Goal: Find specific page/section: Find specific page/section

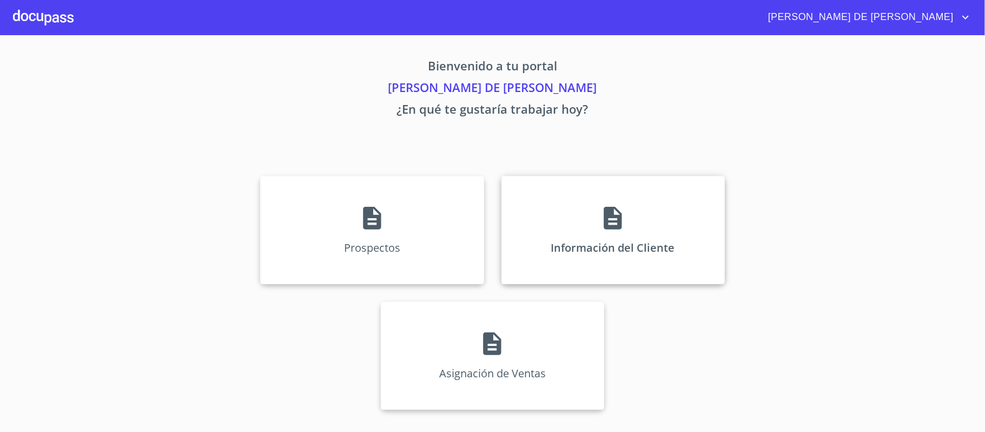
click at [626, 246] on div "Información del Cliente" at bounding box center [612, 230] width 223 height 108
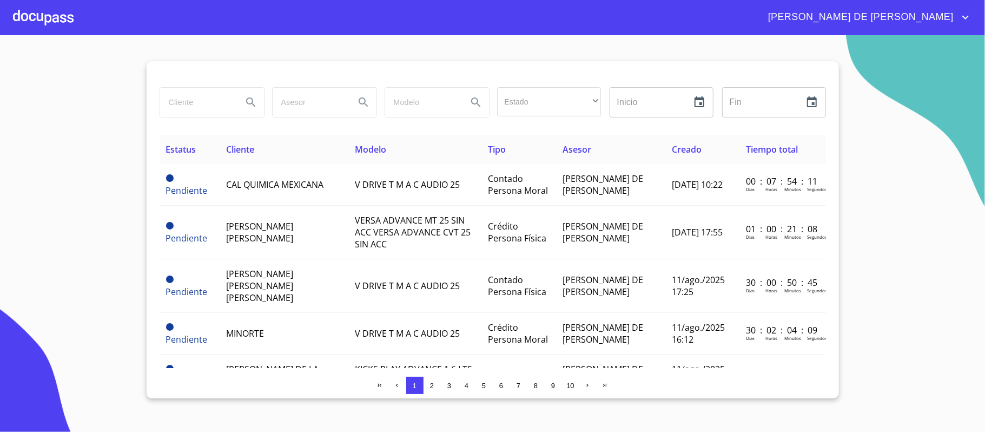
click at [206, 111] on input "search" at bounding box center [197, 102] width 74 height 29
type input "[PERSON_NAME]"
click at [39, 15] on div at bounding box center [43, 17] width 61 height 35
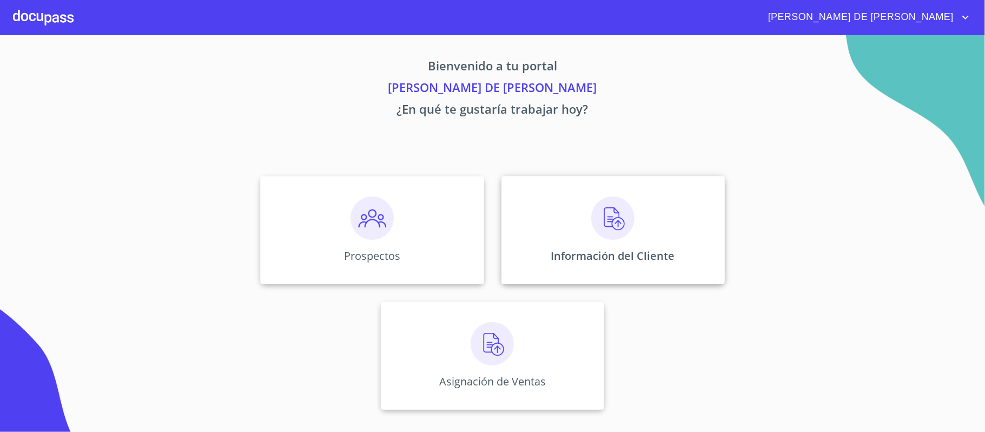
click at [606, 213] on img at bounding box center [612, 217] width 43 height 43
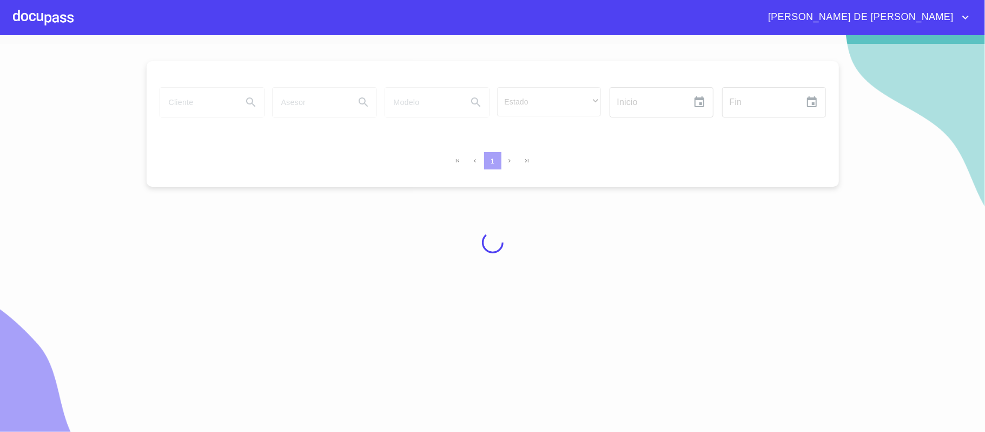
click at [202, 104] on div at bounding box center [492, 242] width 985 height 396
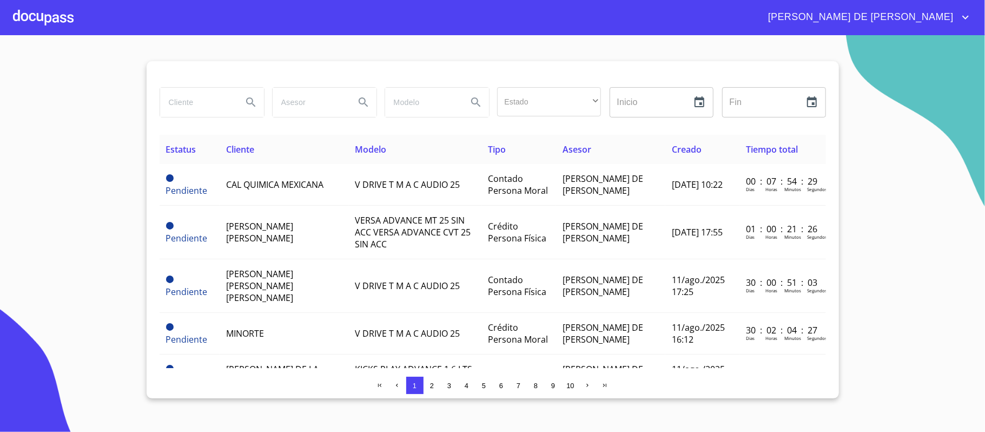
click at [219, 104] on input "search" at bounding box center [197, 102] width 74 height 29
type input "[PERSON_NAME]"
click at [247, 107] on icon "Search" at bounding box center [250, 102] width 13 height 13
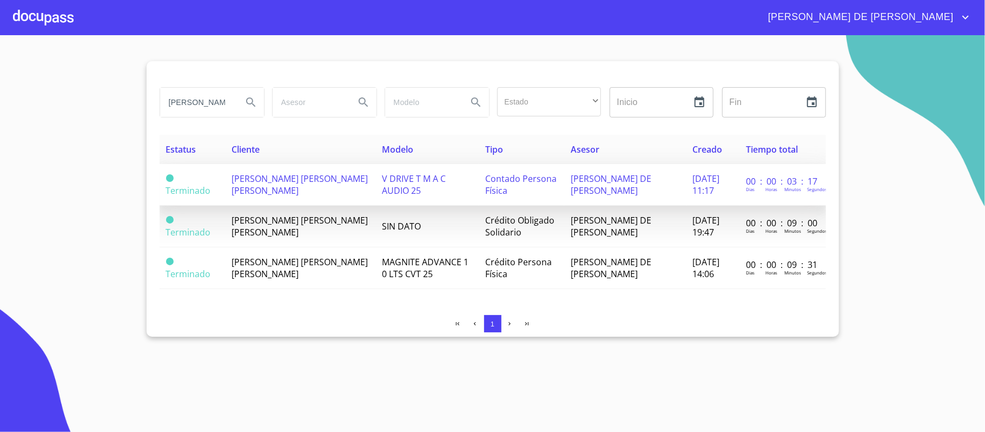
click at [243, 191] on span "[PERSON_NAME] [PERSON_NAME] [PERSON_NAME]" at bounding box center [300, 185] width 136 height 24
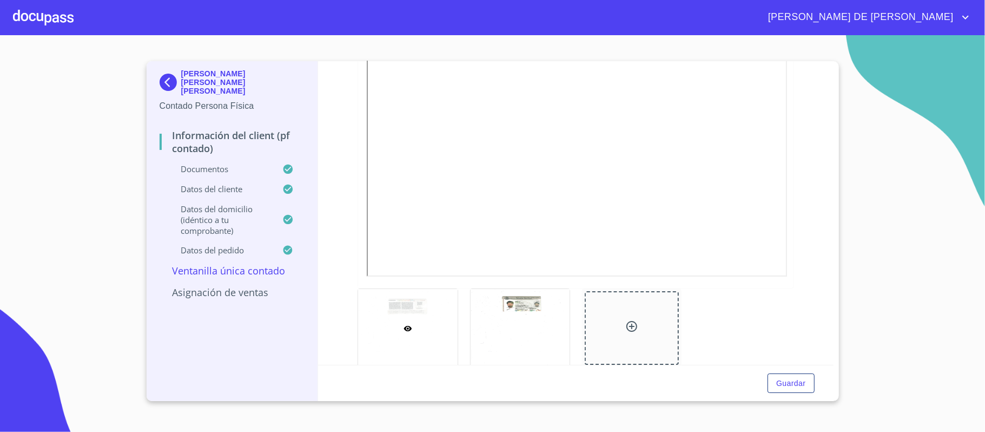
scroll to position [288, 0]
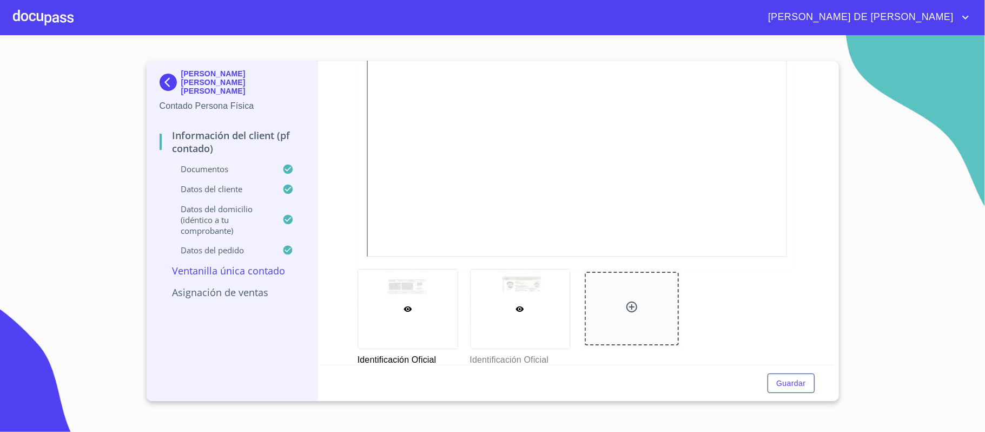
click at [506, 291] on div at bounding box center [521, 308] width 100 height 79
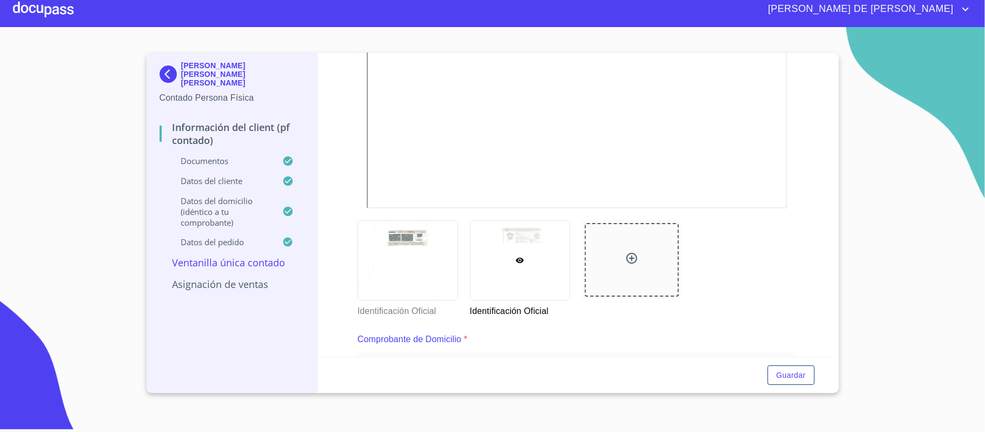
scroll to position [113, 0]
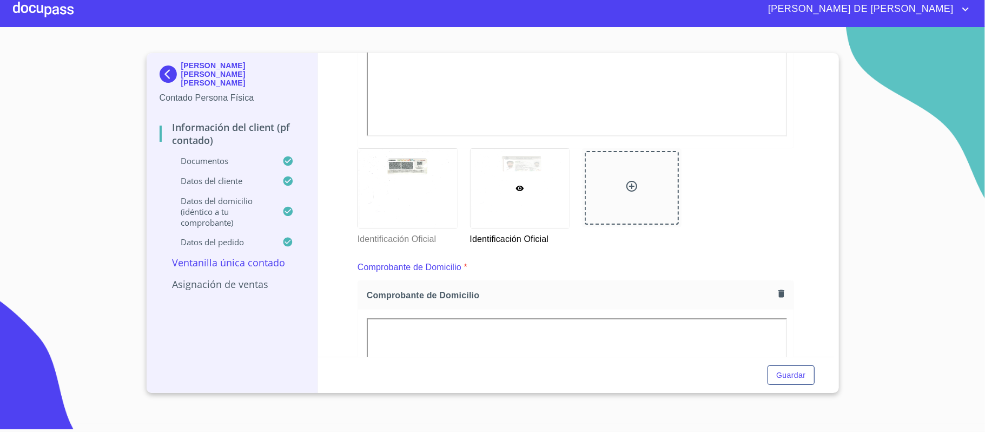
click at [524, 189] on div at bounding box center [521, 188] width 100 height 79
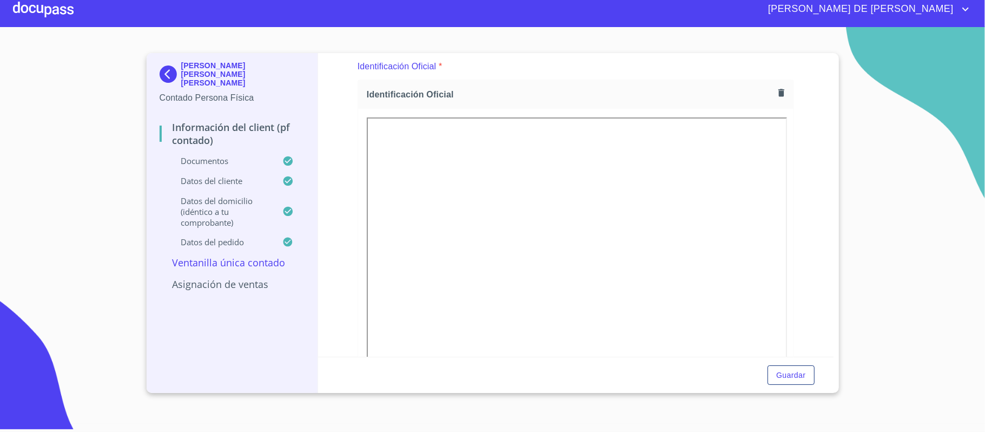
click at [921, 293] on section "[PERSON_NAME] [PERSON_NAME] [PERSON_NAME] Contado Persona Física Información de…" at bounding box center [492, 225] width 985 height 396
click at [692, 380] on div "Guardar" at bounding box center [575, 374] width 515 height 37
